Goal: Task Accomplishment & Management: Complete application form

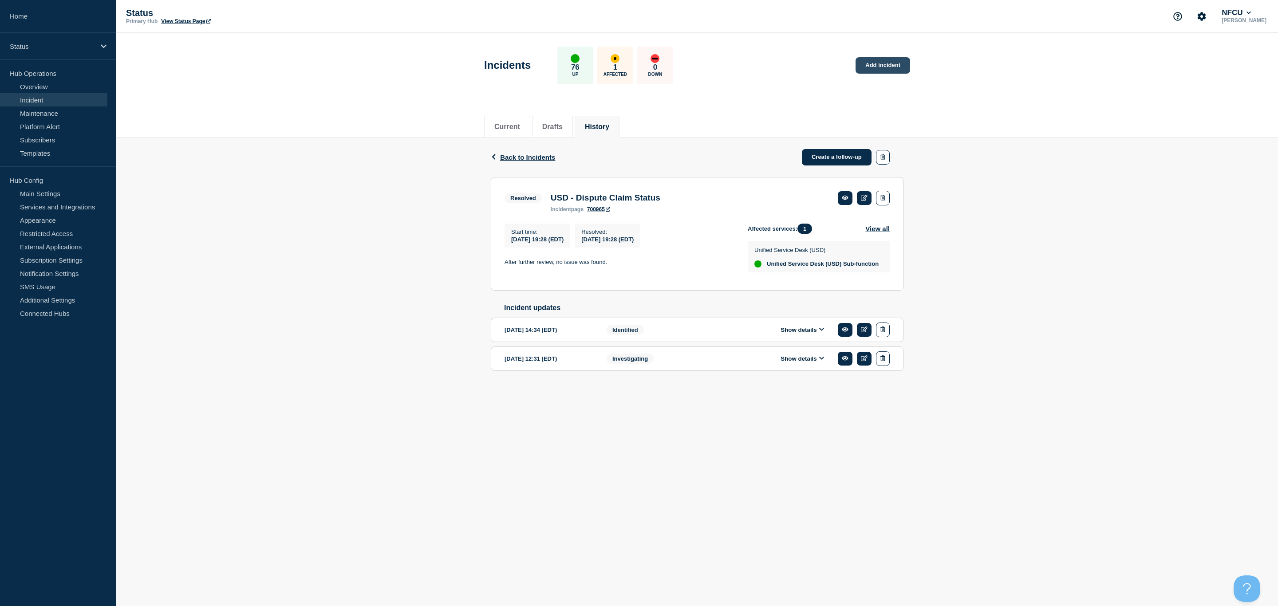
click at [877, 58] on link "Add incident" at bounding box center [883, 65] width 55 height 16
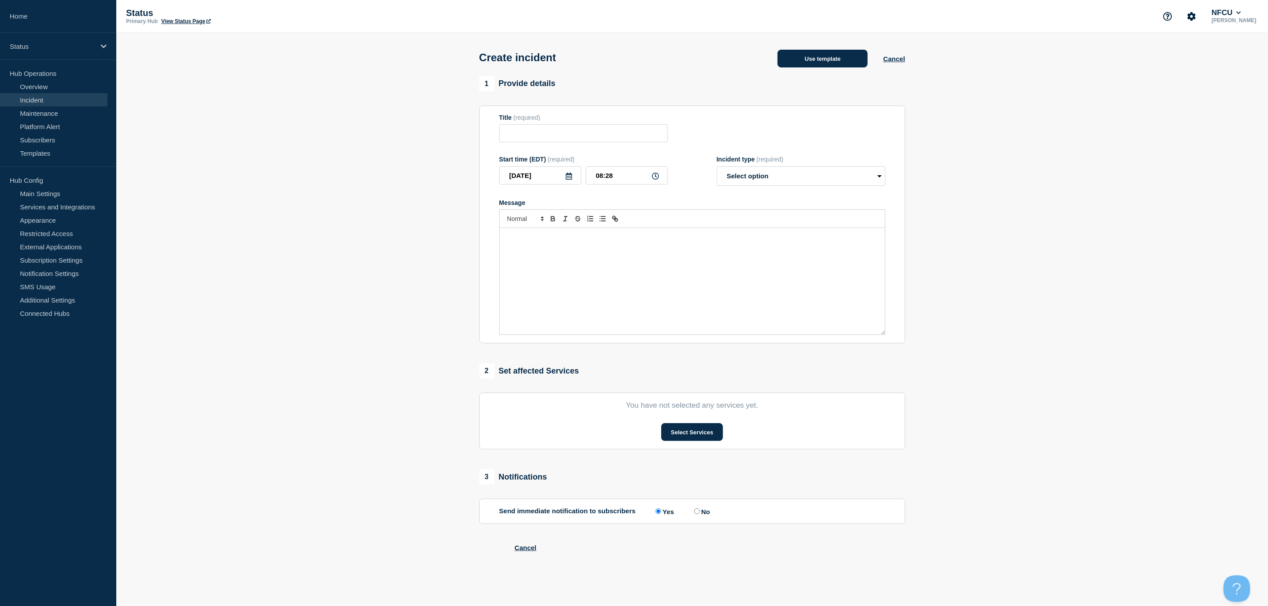
click at [811, 67] on button "Use template" at bounding box center [823, 59] width 90 height 18
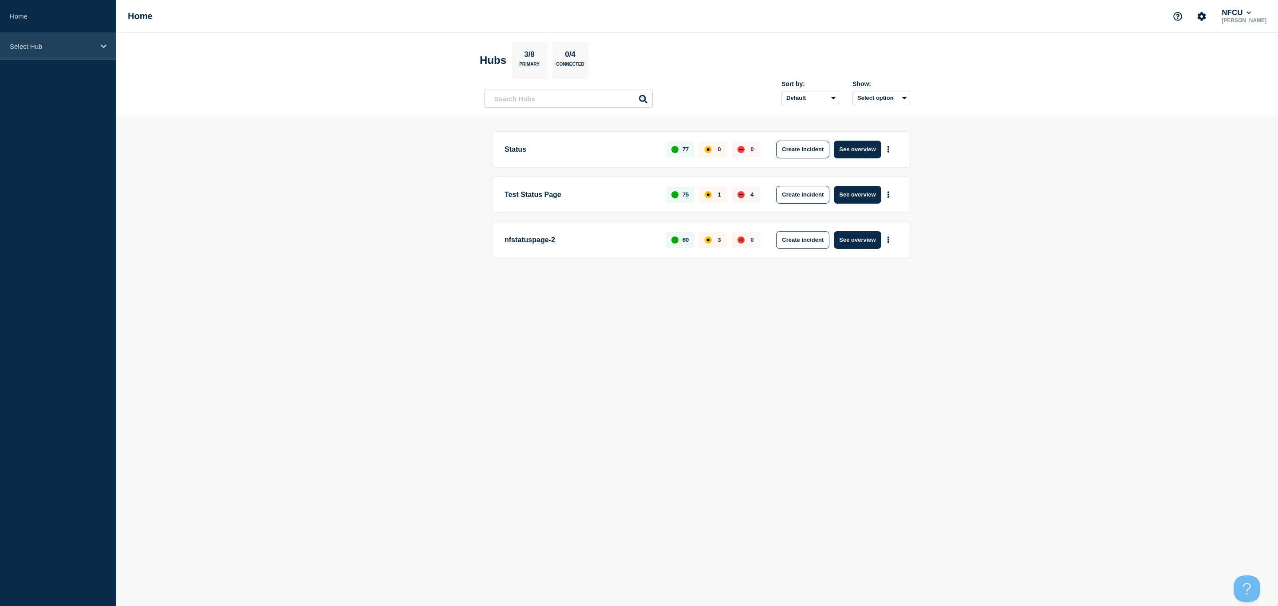
click at [76, 41] on div "Select Hub" at bounding box center [58, 46] width 116 height 27
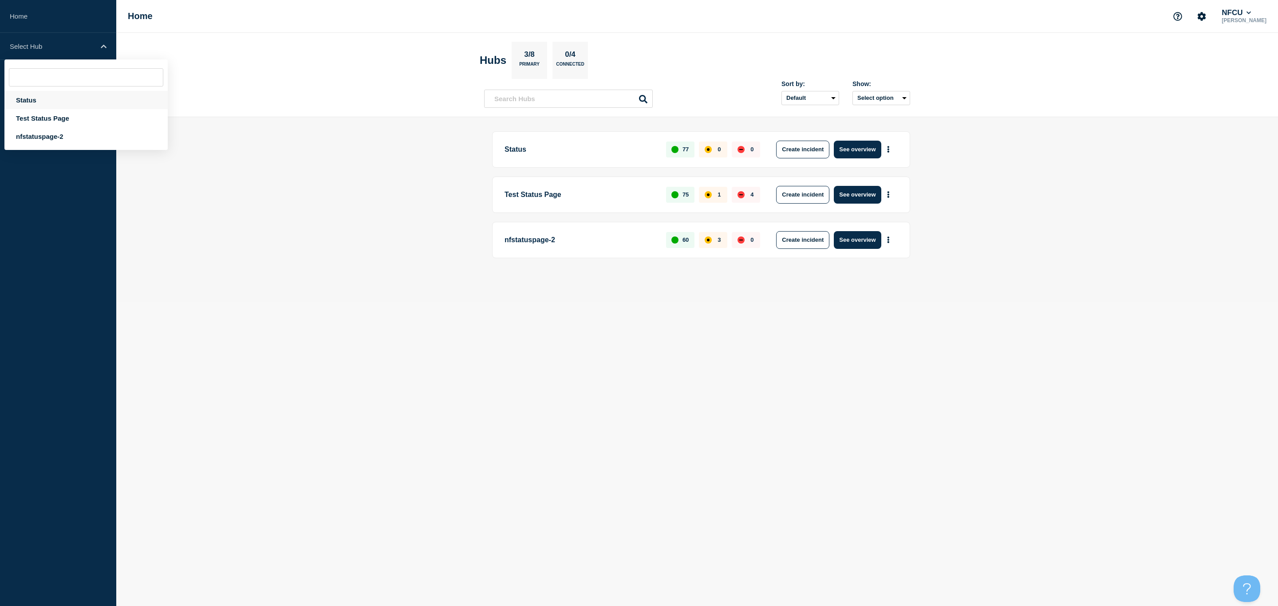
click at [35, 101] on div "Status" at bounding box center [85, 100] width 163 height 18
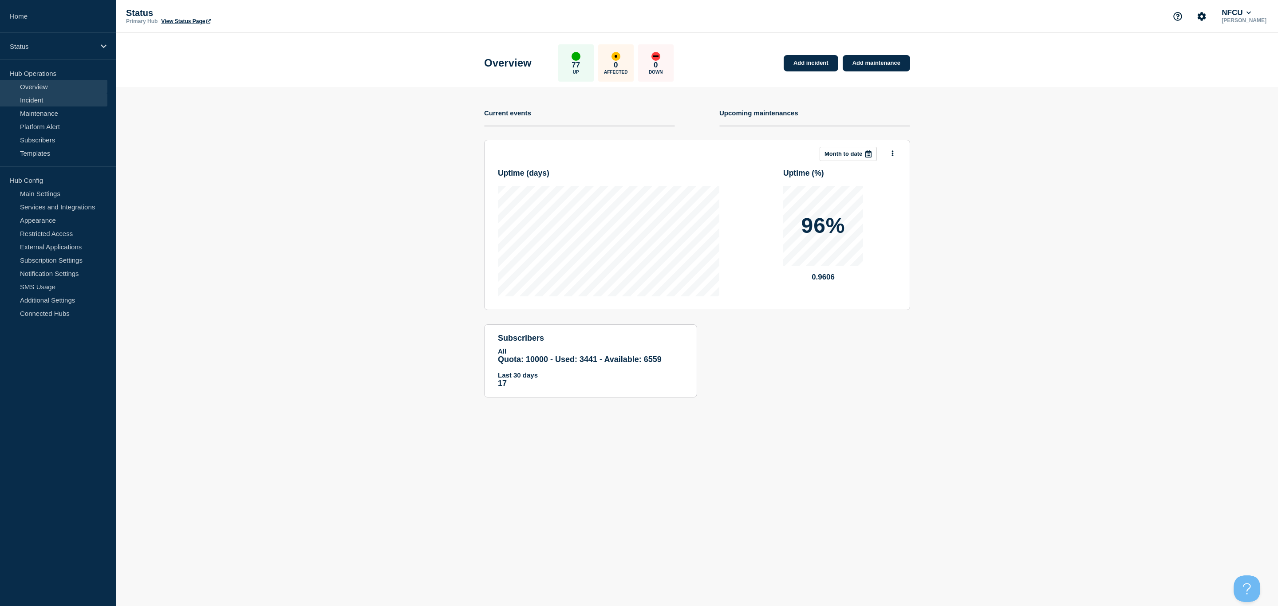
click at [48, 100] on link "Incident" at bounding box center [53, 99] width 107 height 13
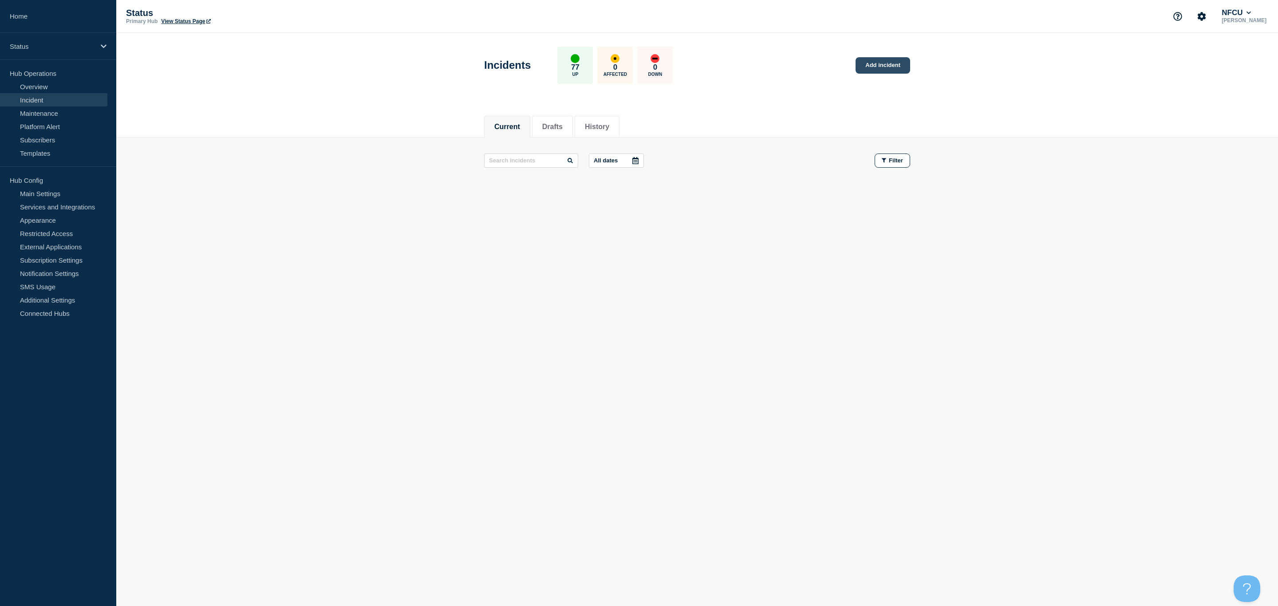
click at [867, 69] on link "Add incident" at bounding box center [883, 65] width 55 height 16
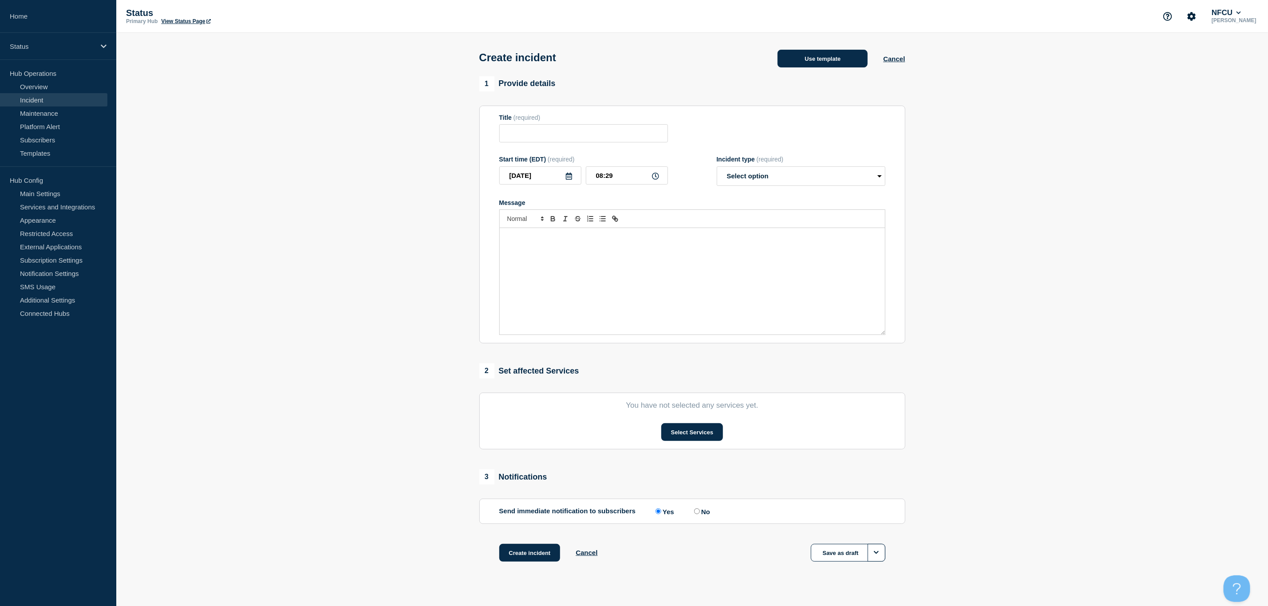
click at [810, 62] on button "Use template" at bounding box center [823, 59] width 90 height 18
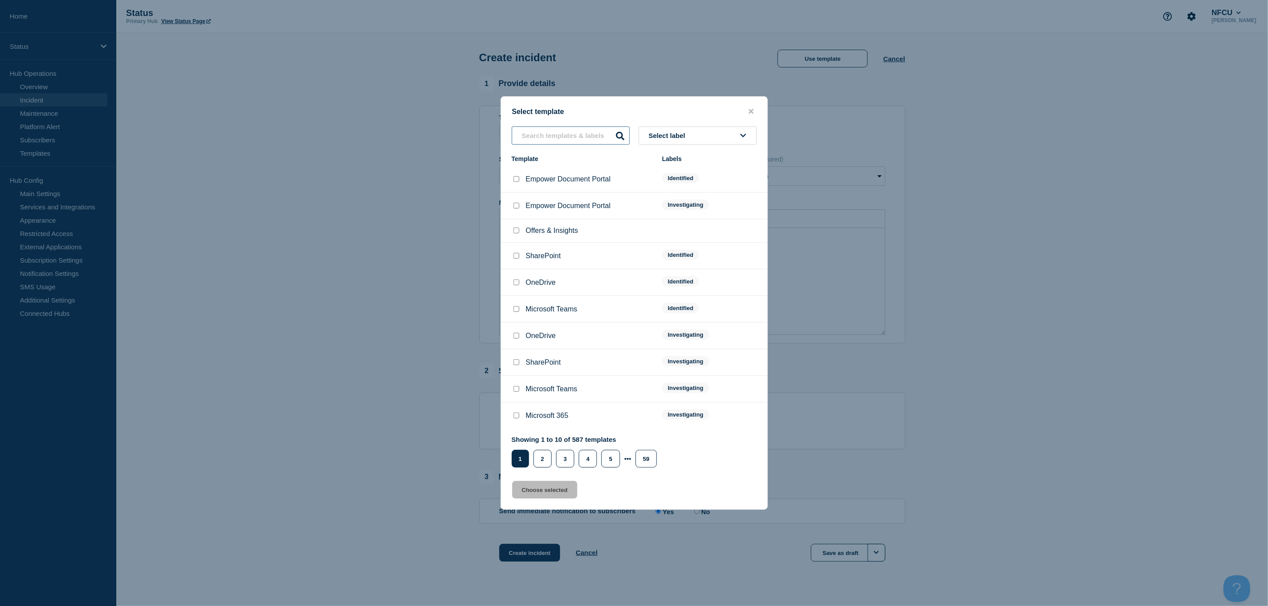
click at [573, 130] on input "text" at bounding box center [571, 135] width 118 height 18
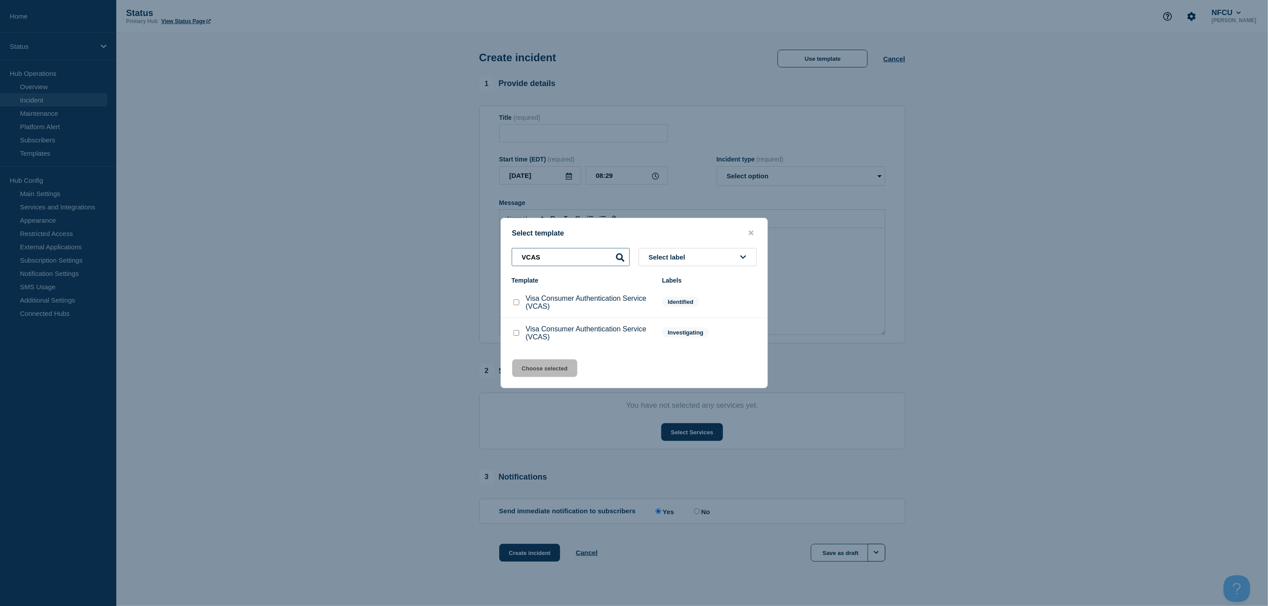
type input "VCAS"
click at [518, 333] on input "Visa Consumer Authentication Service (VCAS) checkbox" at bounding box center [516, 333] width 6 height 6
checkbox input "true"
click at [548, 368] on button "Choose selected" at bounding box center [544, 368] width 65 height 18
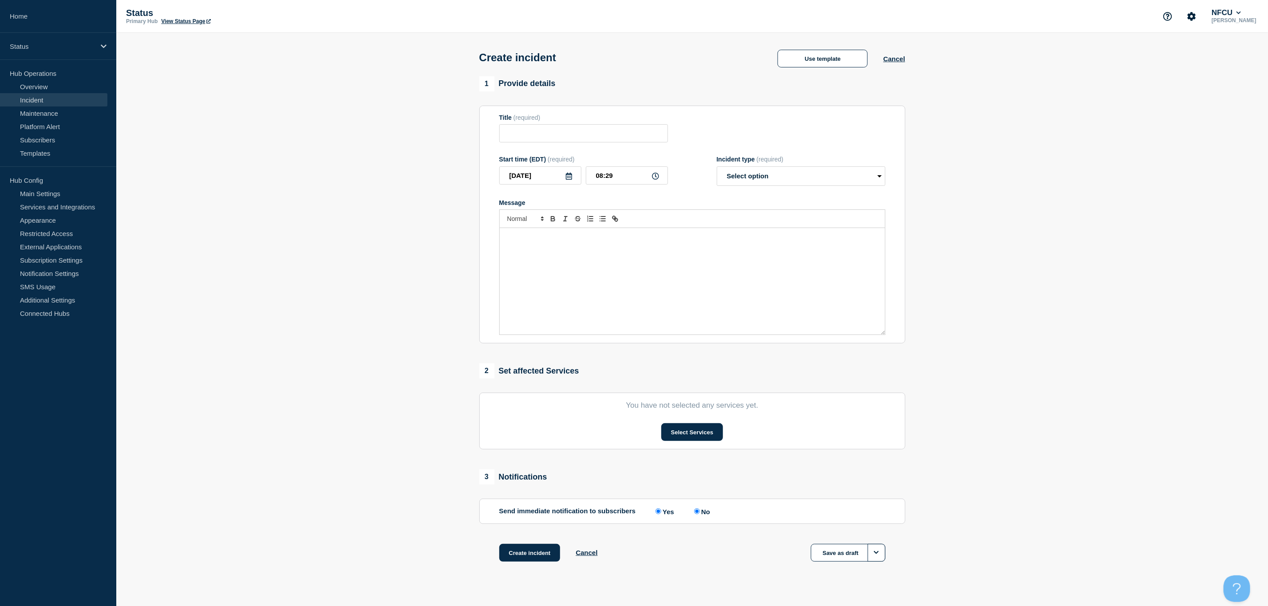
type input "Visa Consumer Authentication Service (VCAS)"
select select "investigating"
radio input "false"
radio input "true"
click at [687, 437] on button "Select Services" at bounding box center [692, 433] width 62 height 18
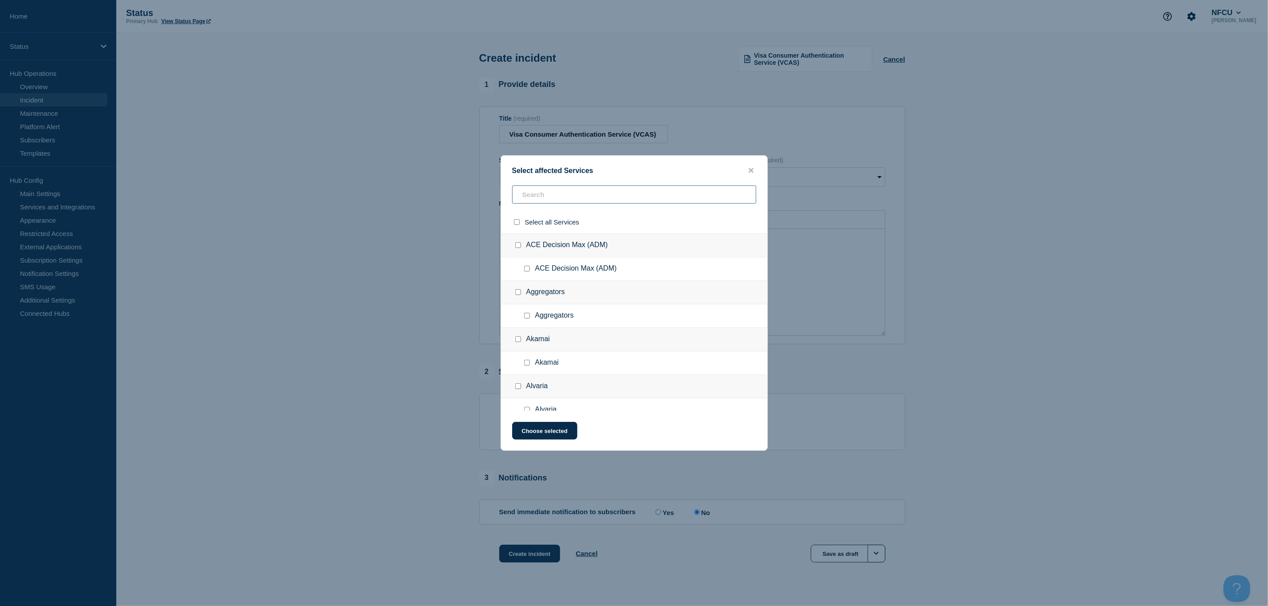
click at [522, 191] on input "text" at bounding box center [634, 195] width 244 height 18
type input "VC"
checkbox input "true"
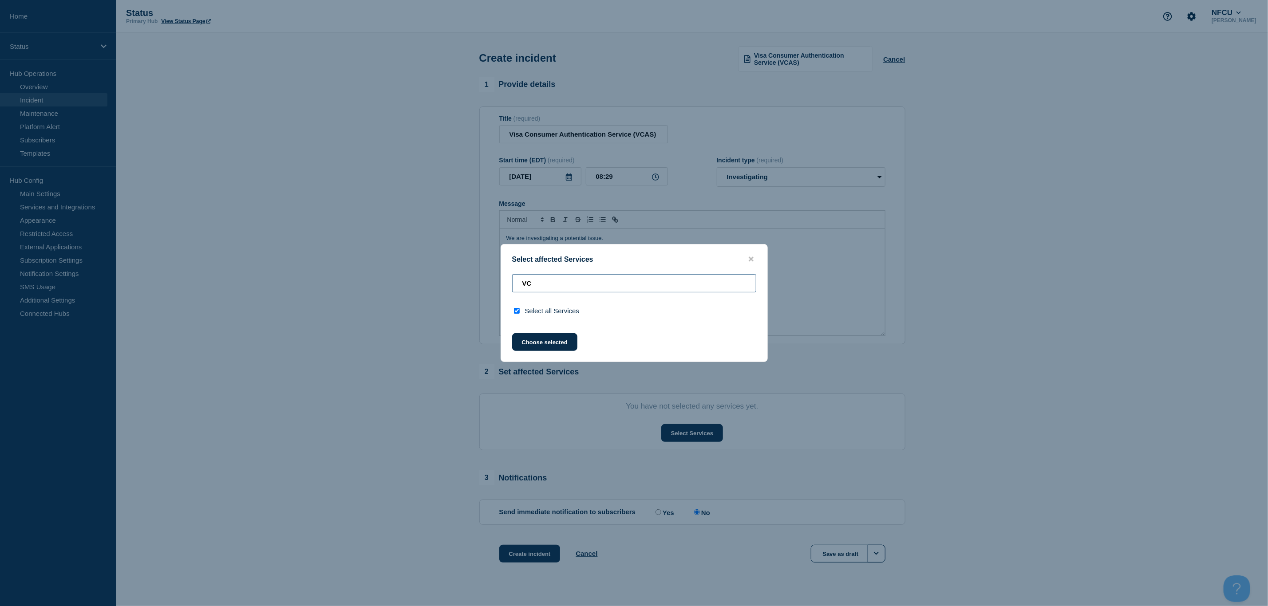
type input "V"
checkbox input "false"
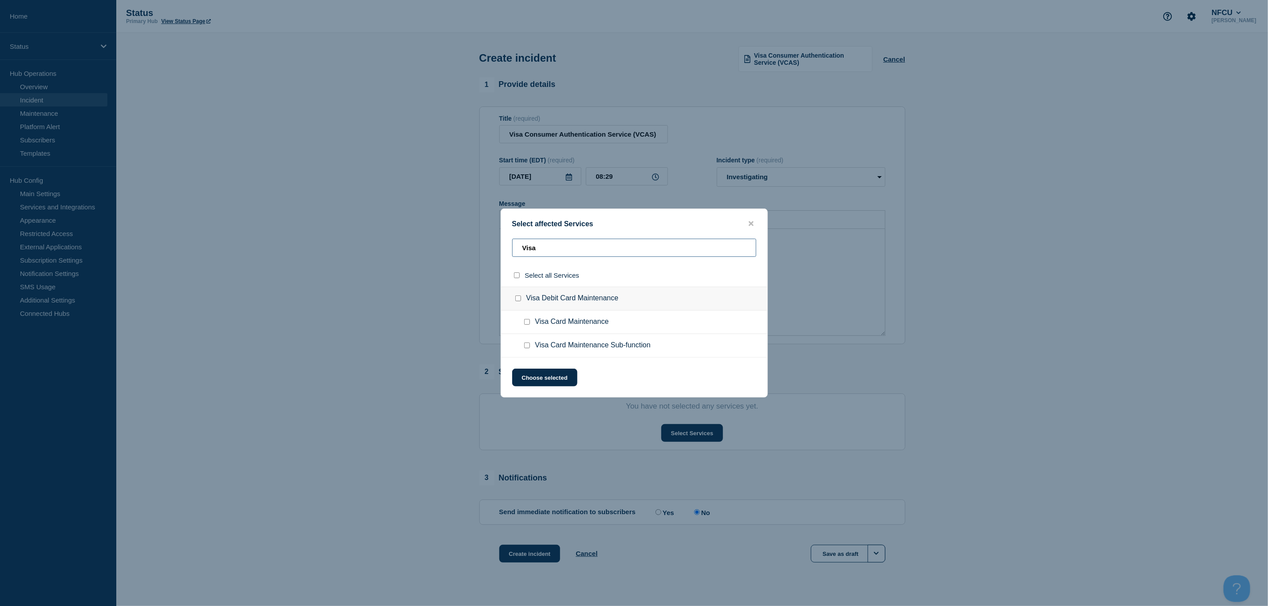
drag, startPoint x: 550, startPoint y: 253, endPoint x: 502, endPoint y: 254, distance: 48.0
click at [502, 264] on div "Visa" at bounding box center [634, 275] width 266 height 23
type input "Visa"
click at [756, 222] on div "Select affected Services" at bounding box center [634, 224] width 266 height 8
click at [749, 224] on icon "close button" at bounding box center [751, 223] width 5 height 7
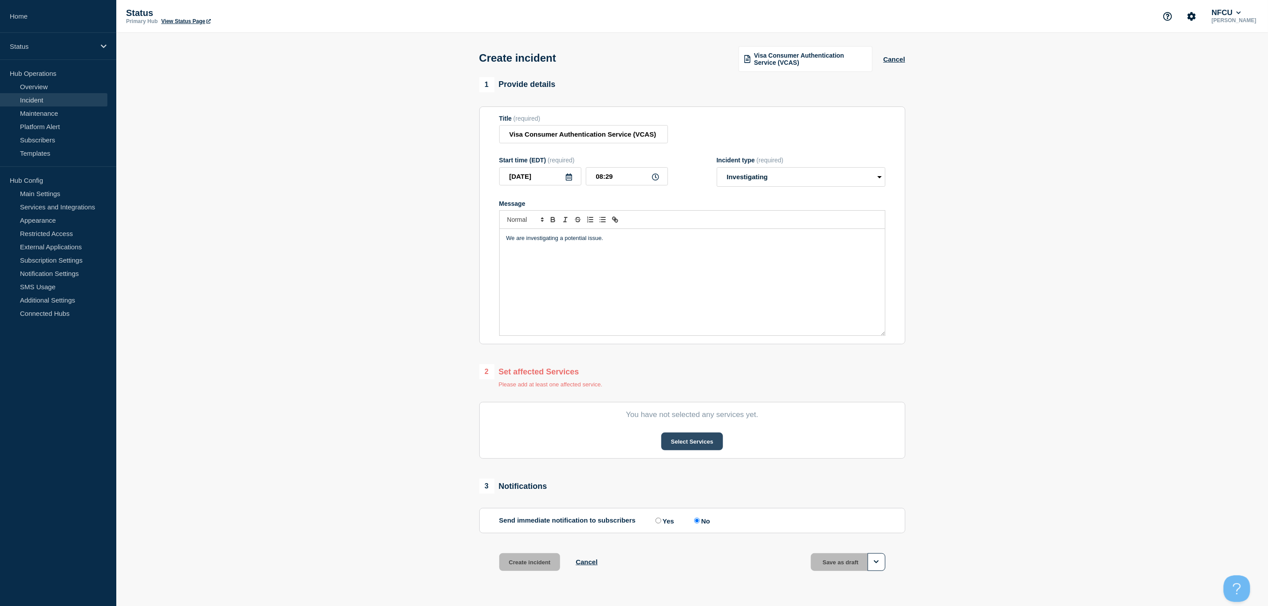
click at [682, 444] on button "Select Services" at bounding box center [692, 442] width 62 height 18
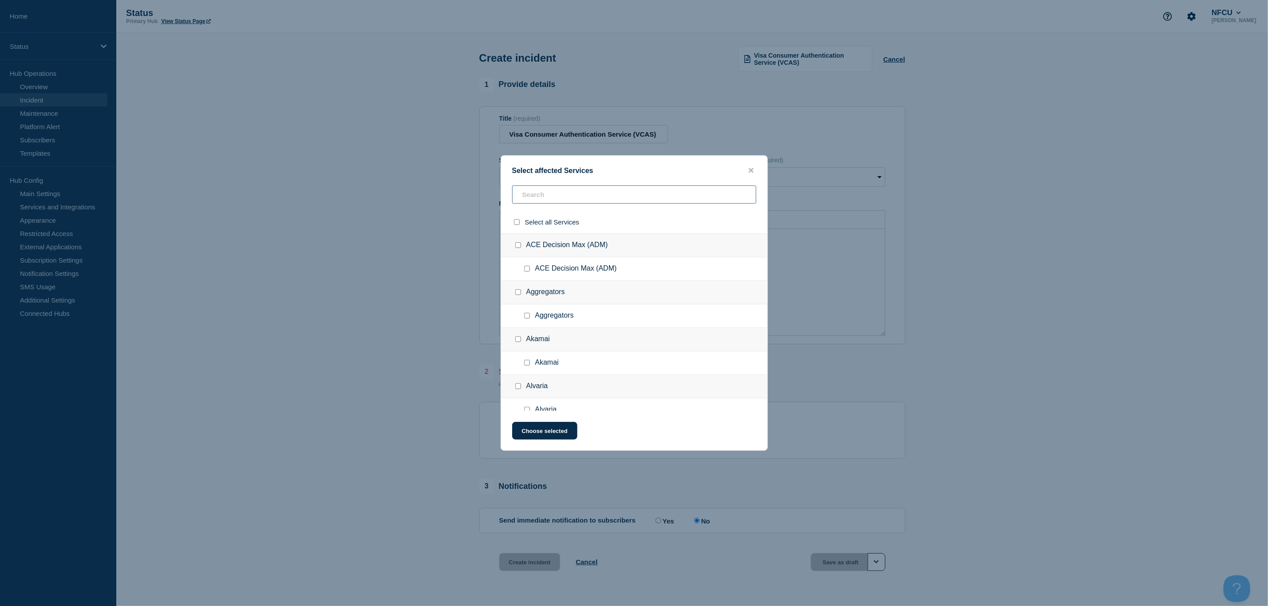
click at [542, 194] on input "text" at bounding box center [634, 195] width 244 height 18
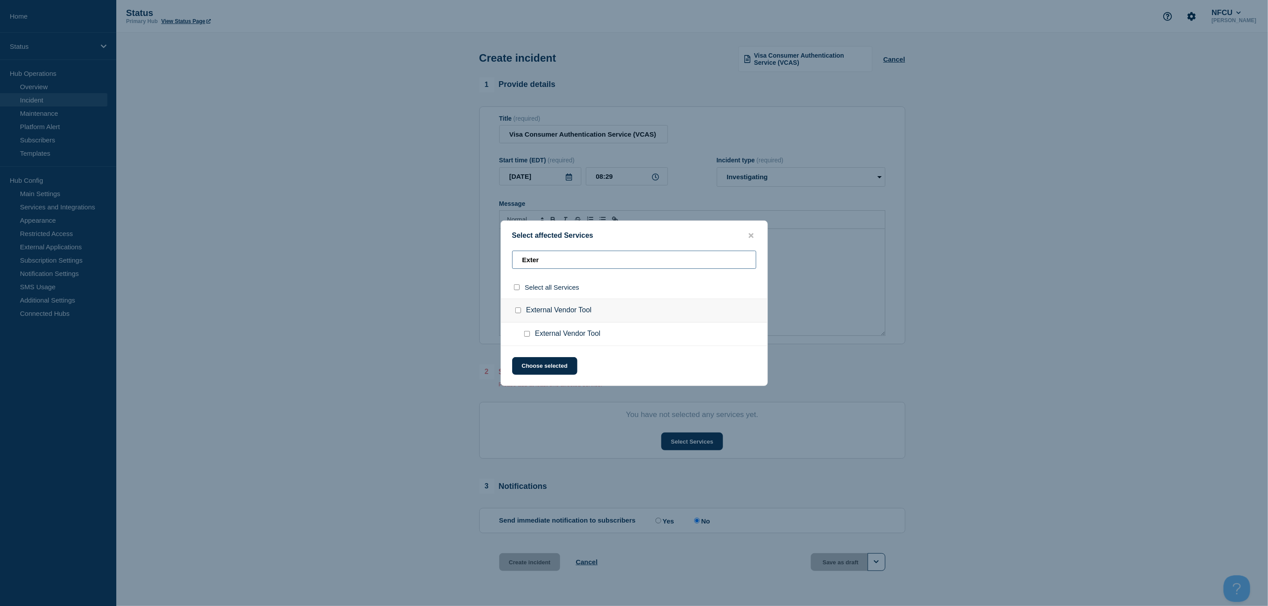
type input "Exter"
click at [524, 334] on input "External Vendor Tool checkbox" at bounding box center [527, 334] width 6 height 6
checkbox input "true"
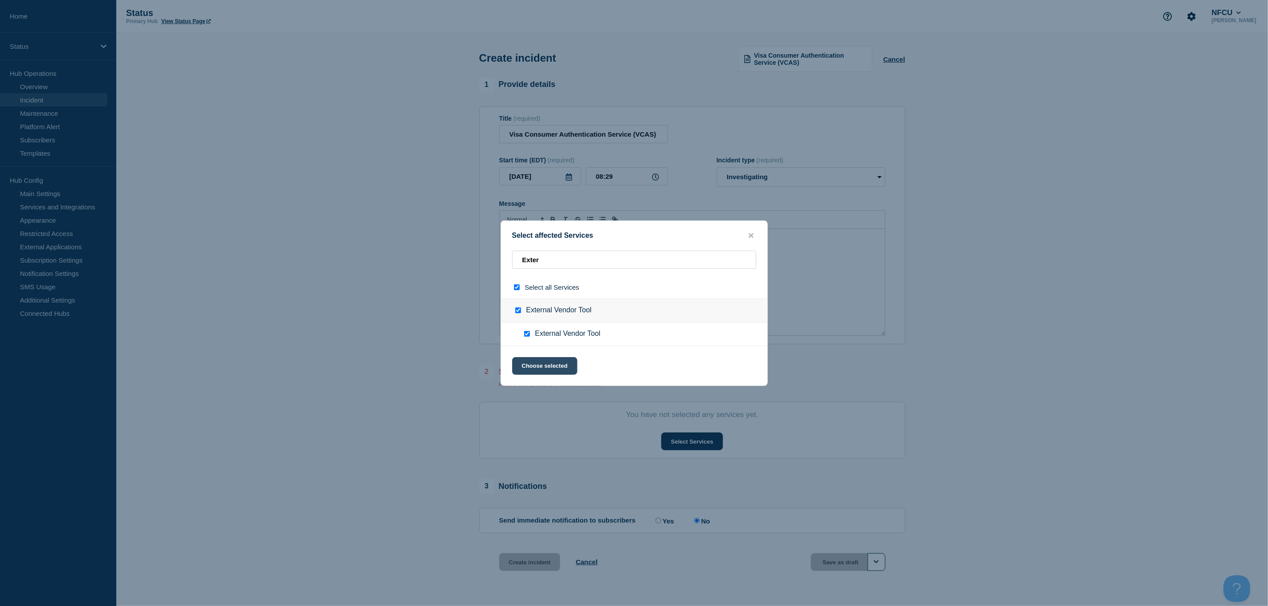
click at [538, 371] on button "Choose selected" at bounding box center [544, 366] width 65 height 18
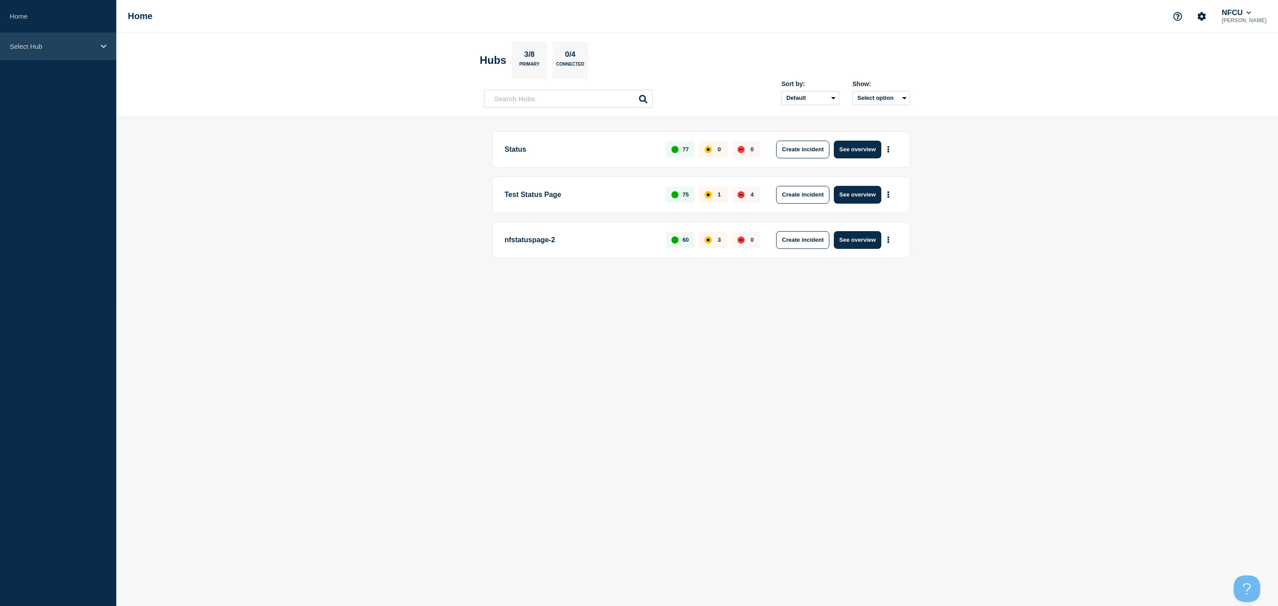
click at [88, 47] on p "Select Hub" at bounding box center [52, 47] width 85 height 8
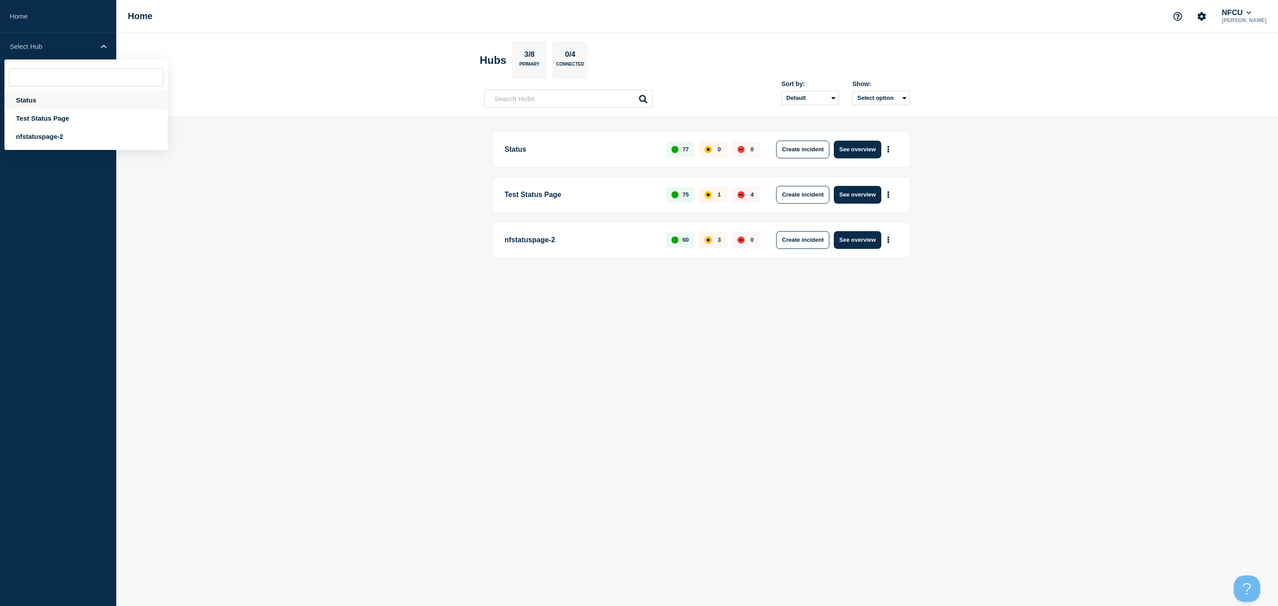
click at [31, 95] on div "Status" at bounding box center [85, 100] width 163 height 18
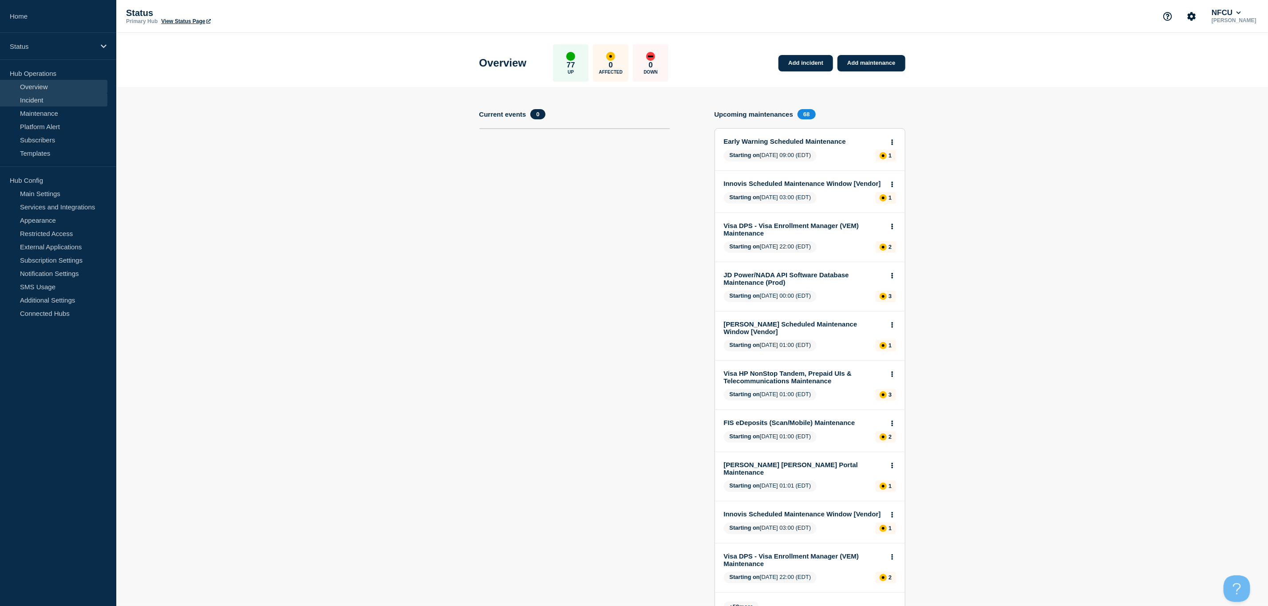
click at [47, 103] on link "Incident" at bounding box center [53, 99] width 107 height 13
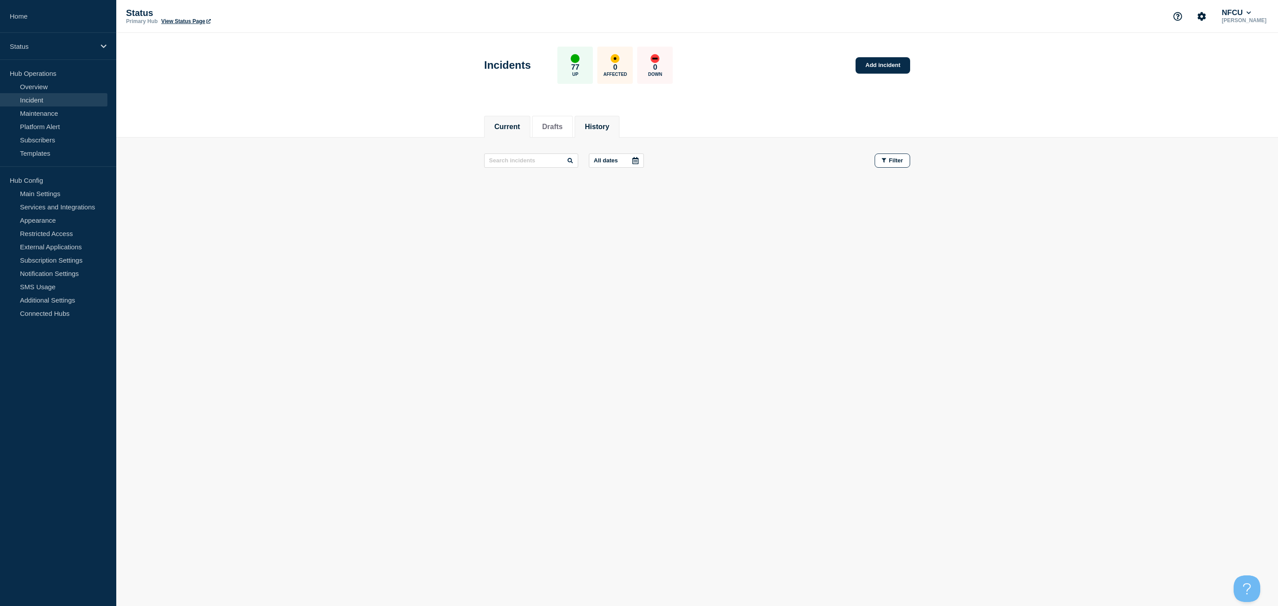
click at [608, 123] on button "History" at bounding box center [597, 127] width 24 height 8
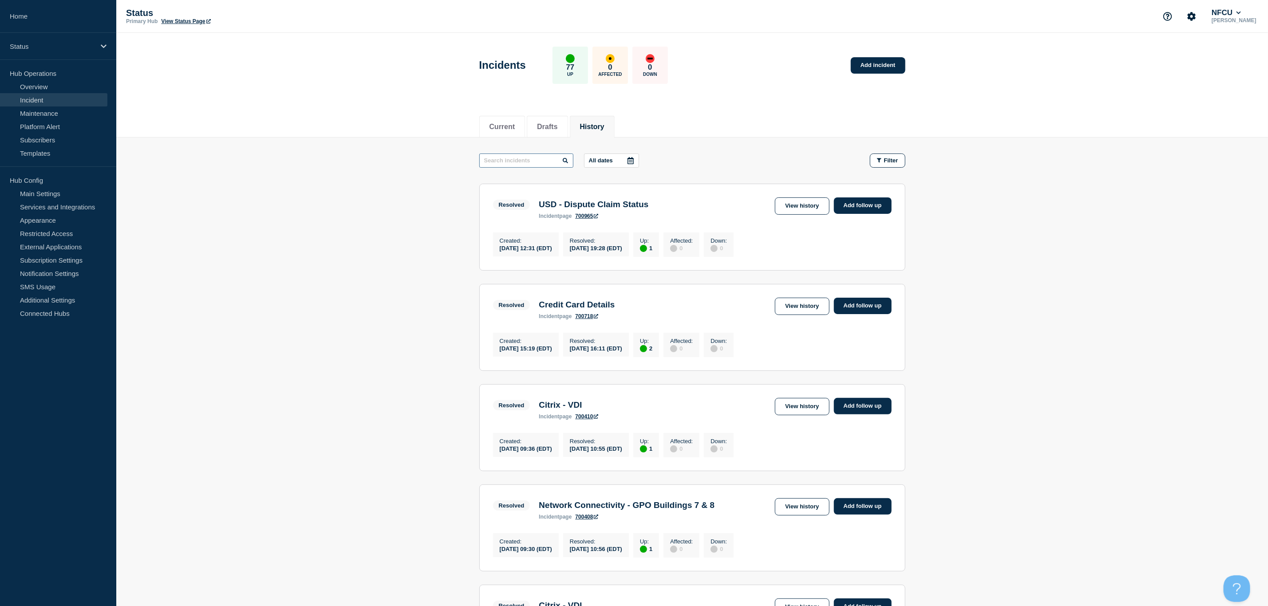
click at [522, 165] on input "text" at bounding box center [526, 161] width 94 height 14
type input "VCAS"
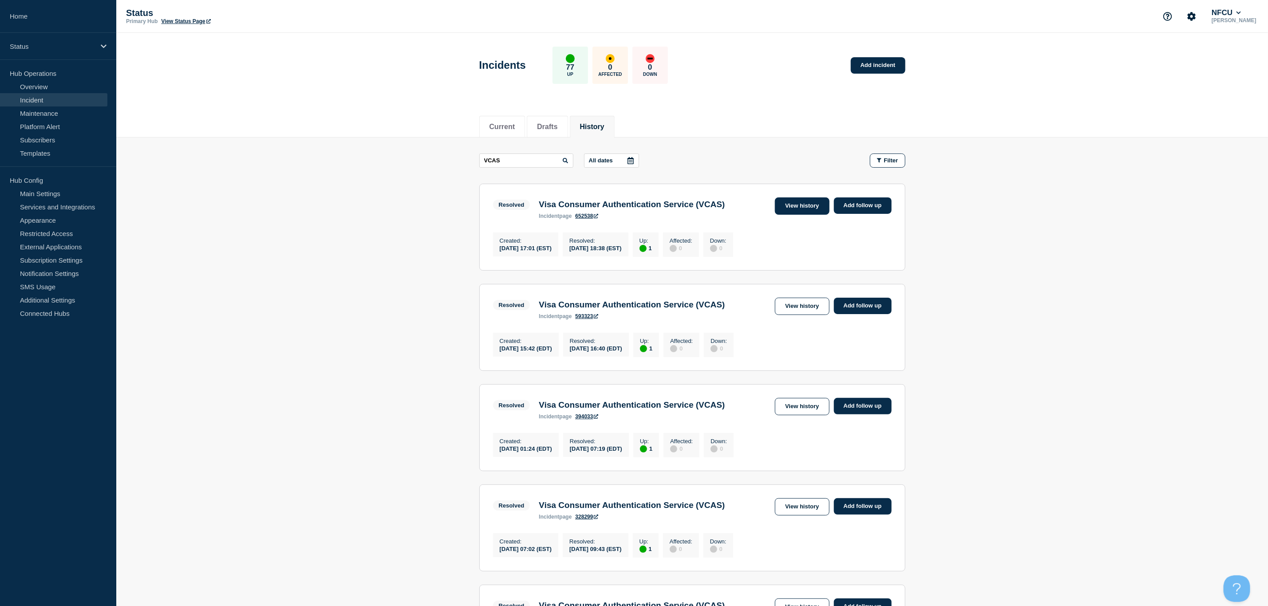
click at [802, 213] on link "View history" at bounding box center [802, 205] width 54 height 17
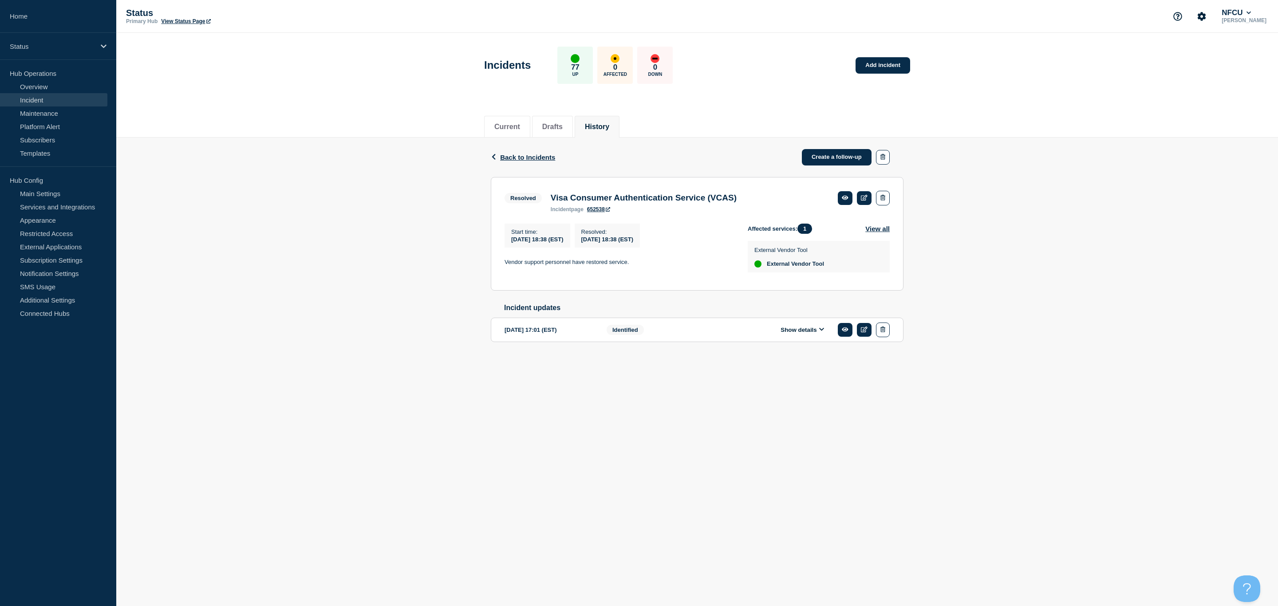
click at [807, 334] on button "Show details" at bounding box center [802, 330] width 49 height 8
